Goal: Task Accomplishment & Management: Manage account settings

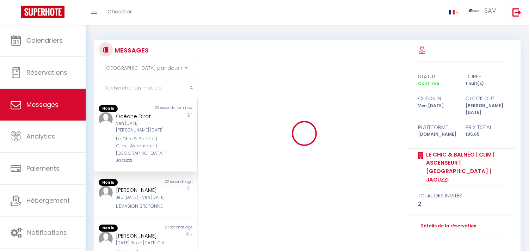
select select "message"
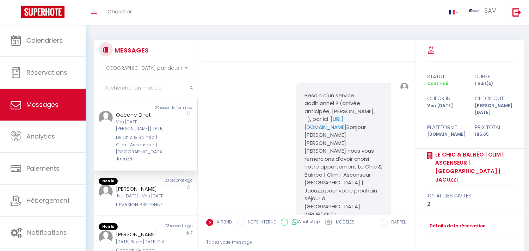
scroll to position [1326, 0]
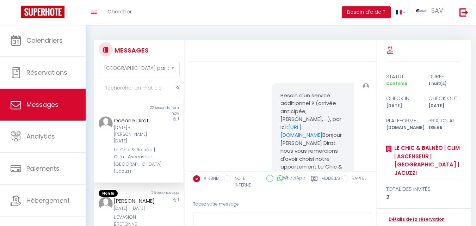
select select "message"
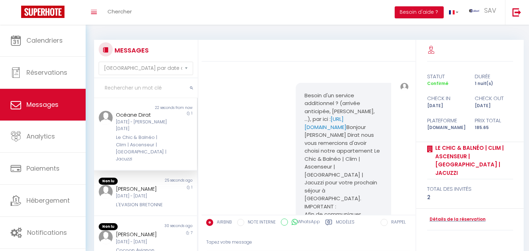
scroll to position [1326, 0]
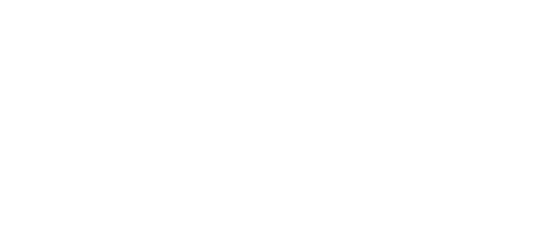
select select "message"
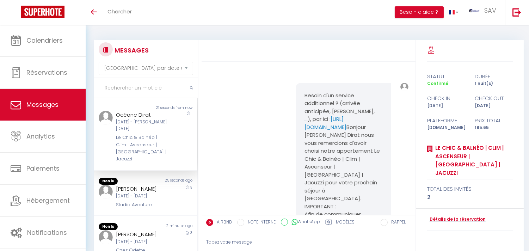
scroll to position [1386, 0]
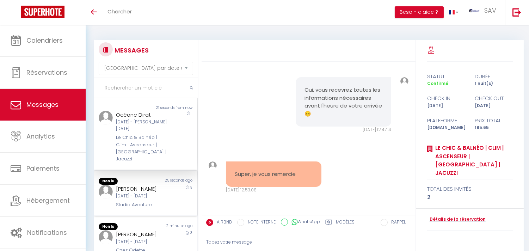
click at [126, 197] on div "Lun [DATE] - Jeu [DATE]" at bounding box center [141, 196] width 51 height 7
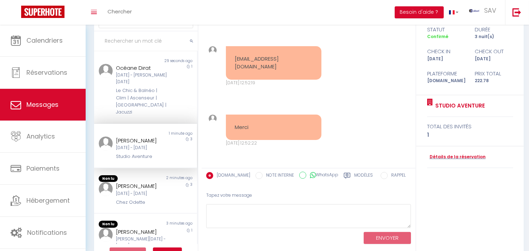
scroll to position [66, 0]
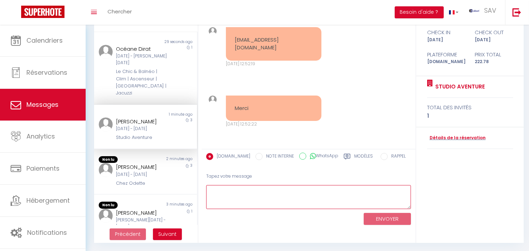
click at [283, 191] on textarea at bounding box center [308, 197] width 205 height 24
type textarea "Au plaisir 🍀"
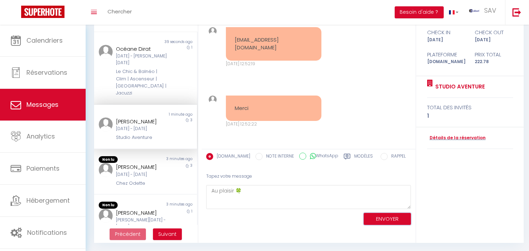
click at [376, 215] on button "ENVOYER" at bounding box center [387, 219] width 47 height 12
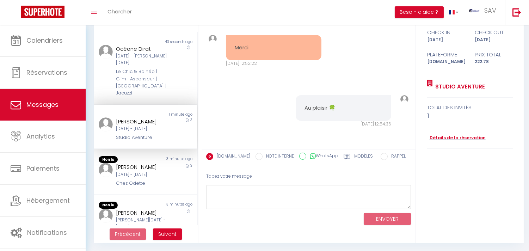
scroll to position [4098, 0]
click at [459, 134] on div "Détails de la réservation" at bounding box center [470, 138] width 86 height 22
click at [455, 140] on link "Détails de la réservation" at bounding box center [456, 138] width 59 height 7
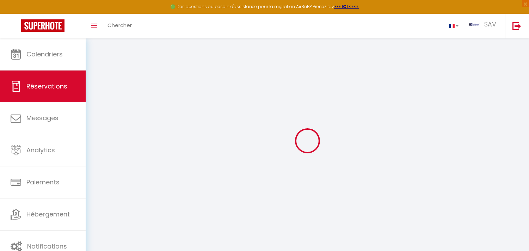
select select
checkbox input "false"
select select
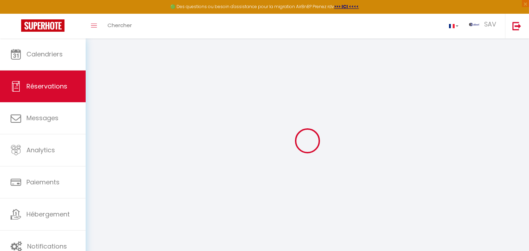
checkbox input "false"
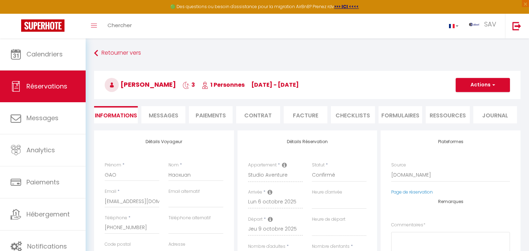
select select
checkbox input "false"
type textarea "** THIS RESERVATION HAS BEEN PRE-PAID ** Reservation has a cancellation grace p…"
type input "15"
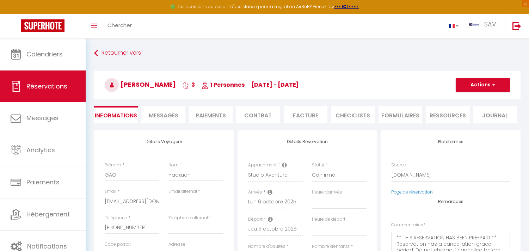
select select
checkbox input "false"
select select
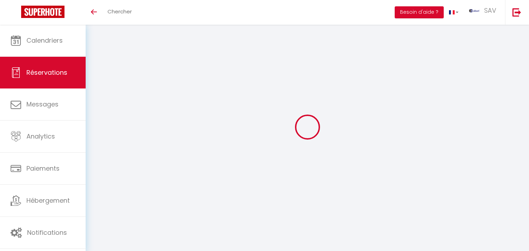
select select "not_cancelled"
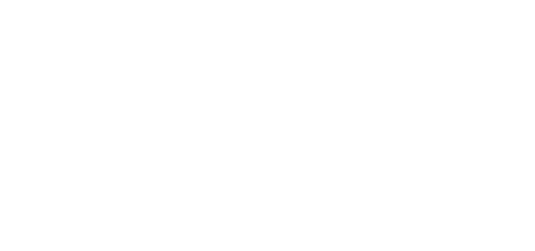
select select "message"
